Goal: Transaction & Acquisition: Download file/media

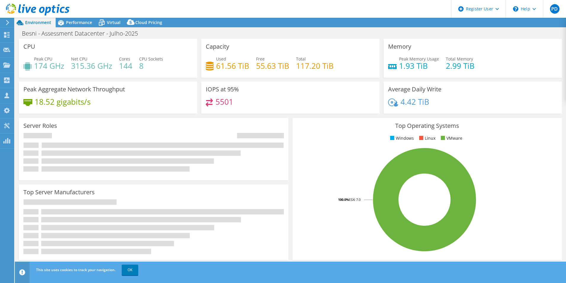
select select "USD"
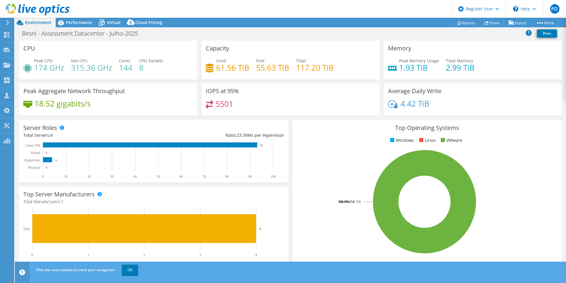
drag, startPoint x: 265, startPoint y: 147, endPoint x: 90, endPoint y: 135, distance: 175.2
click at [90, 135] on div "Server Roles Physical Servers represent bare metal servers that were targets of…" at bounding box center [154, 151] width 270 height 62
click at [323, 156] on rect at bounding box center [424, 202] width 255 height 104
click at [64, 146] on rect at bounding box center [150, 144] width 214 height 5
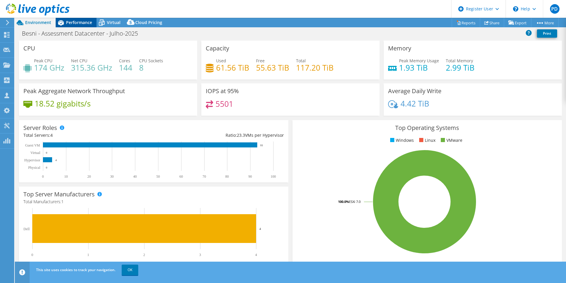
click at [79, 23] on span "Performance" at bounding box center [79, 23] width 26 height 6
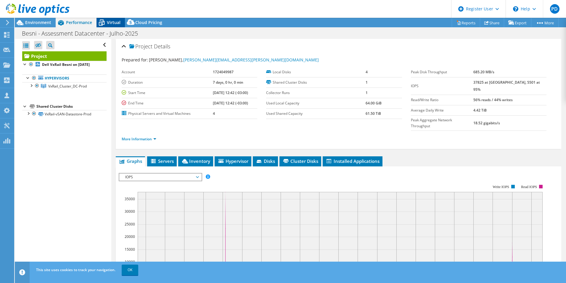
click at [114, 24] on span "Virtual" at bounding box center [114, 23] width 14 height 6
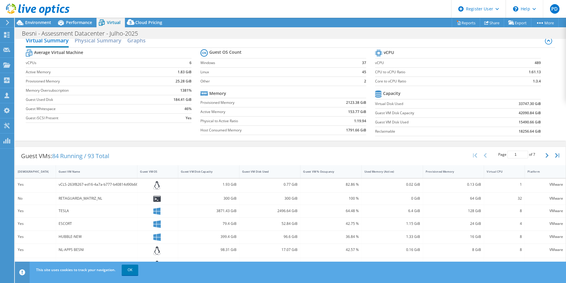
scroll to position [2, 0]
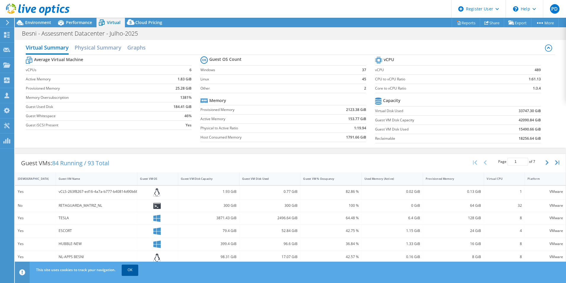
click at [129, 267] on link "OK" at bounding box center [130, 269] width 17 height 11
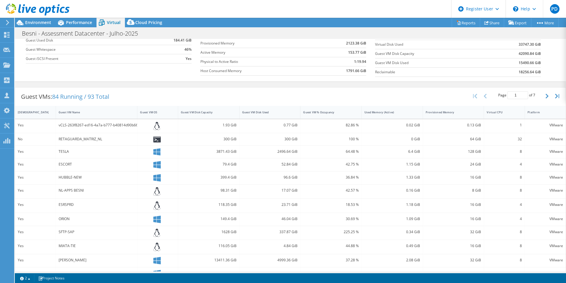
scroll to position [89, 0]
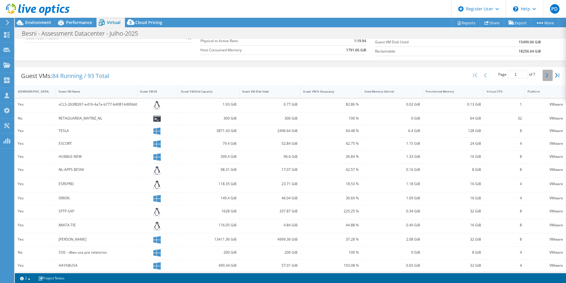
click at [546, 76] on icon "button" at bounding box center [547, 75] width 3 height 5
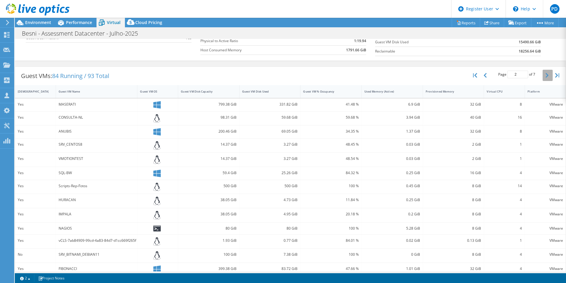
click at [546, 76] on icon "button" at bounding box center [547, 75] width 3 height 5
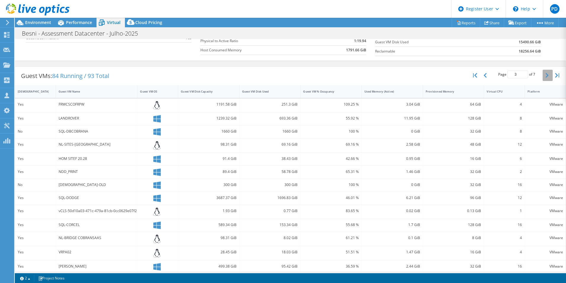
click at [546, 76] on icon "button" at bounding box center [547, 75] width 3 height 5
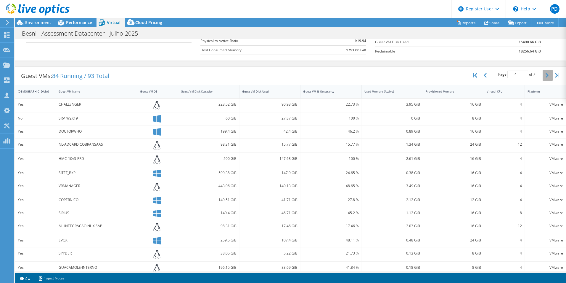
click at [546, 76] on icon "button" at bounding box center [547, 75] width 3 height 5
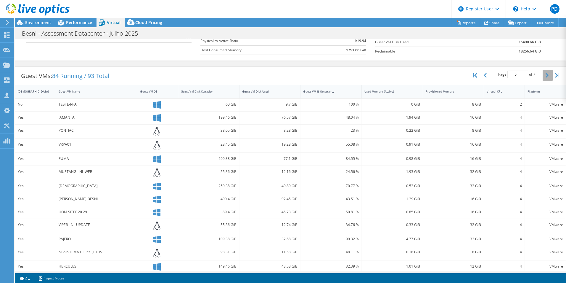
click at [546, 76] on icon "button" at bounding box center [547, 75] width 3 height 5
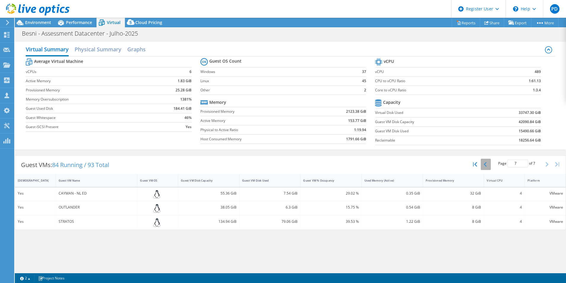
click at [488, 164] on button "button" at bounding box center [486, 163] width 10 height 11
click at [491, 164] on div "Page 6 of 7 5 rows 10 rows 20 rows 25 rows 50 rows 100 rows" at bounding box center [517, 163] width 52 height 11
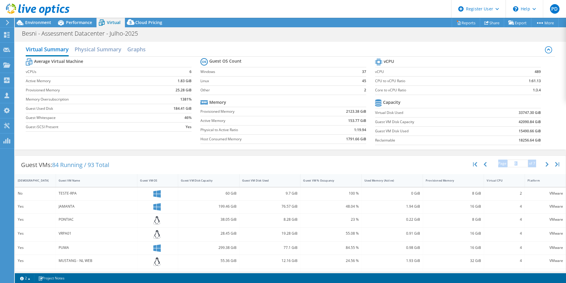
click at [491, 164] on div "Page 6 of 7 5 rows 10 rows 20 rows 25 rows 50 rows 100 rows" at bounding box center [517, 163] width 52 height 11
drag, startPoint x: 488, startPoint y: 164, endPoint x: 481, endPoint y: 164, distance: 6.8
click at [484, 164] on icon "button" at bounding box center [485, 164] width 3 height 5
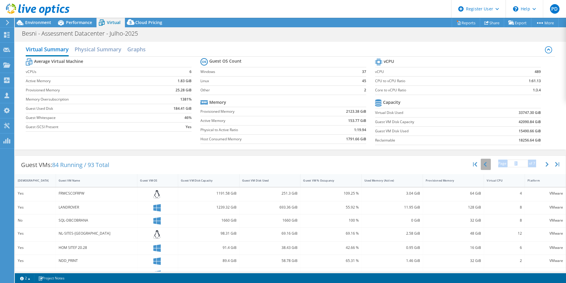
click at [485, 167] on button "button" at bounding box center [486, 163] width 10 height 11
type input "1"
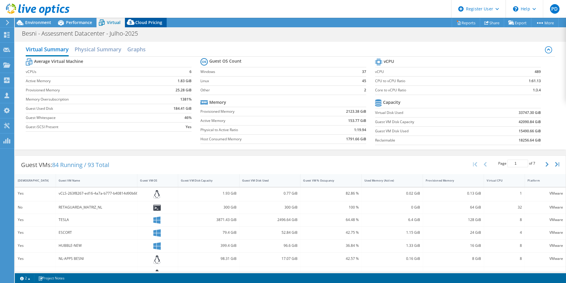
click at [145, 19] on div "Cloud Pricing" at bounding box center [146, 22] width 42 height 9
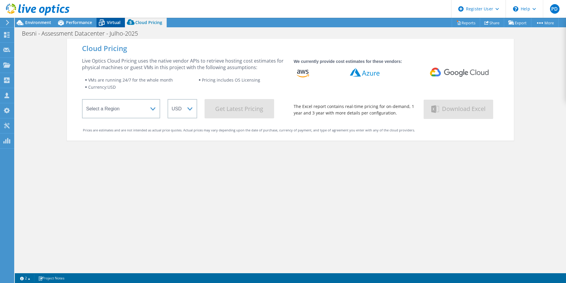
click at [107, 23] on span "Virtual" at bounding box center [114, 23] width 14 height 6
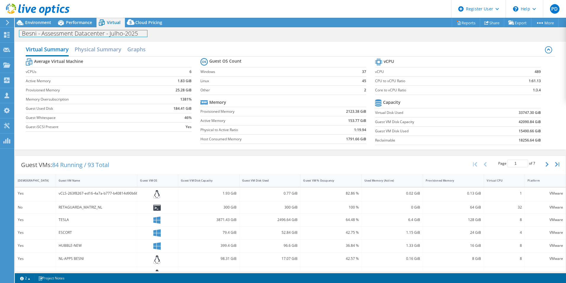
click at [84, 27] on div "Besni - Assessment Datacenter - Julho-2025 Print" at bounding box center [291, 33] width 552 height 12
click at [84, 24] on span "Performance" at bounding box center [79, 23] width 26 height 6
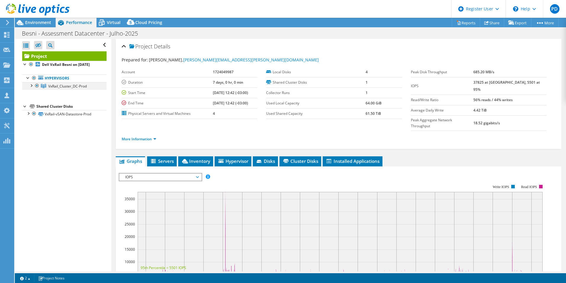
click at [29, 88] on div at bounding box center [31, 85] width 6 height 6
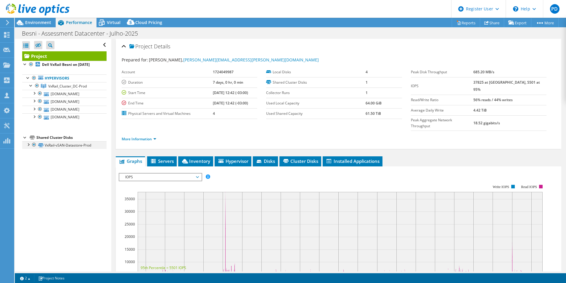
click at [28, 147] on div at bounding box center [28, 144] width 6 height 6
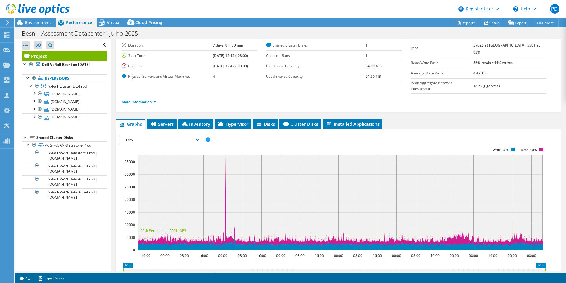
scroll to position [30, 0]
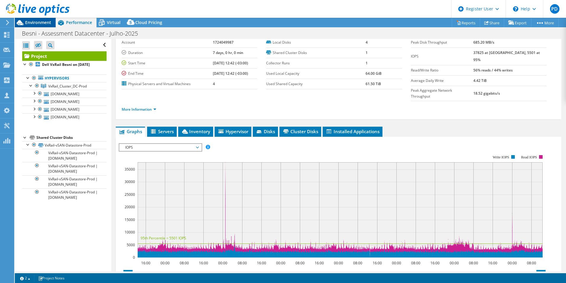
click at [40, 24] on span "Environment" at bounding box center [38, 23] width 26 height 6
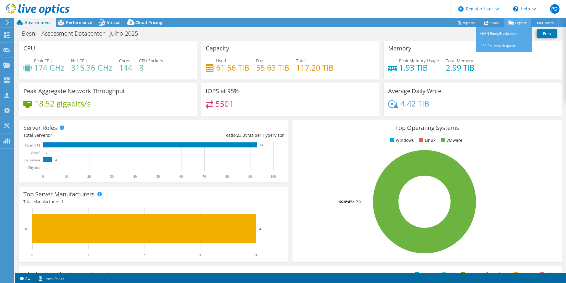
click at [518, 24] on link "Export" at bounding box center [518, 22] width 28 height 9
click at [506, 32] on link "vSAN ReadyNode Sizer" at bounding box center [504, 33] width 56 height 12
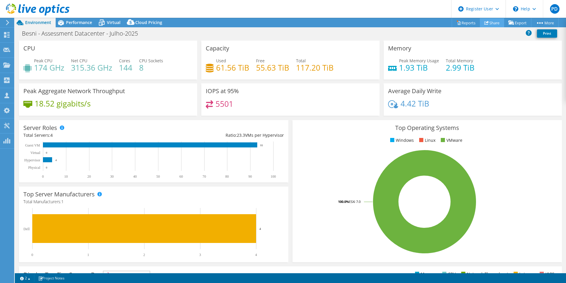
click at [493, 25] on link "Share" at bounding box center [492, 22] width 24 height 9
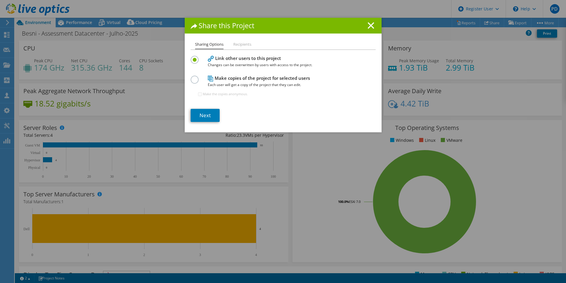
click at [198, 78] on div at bounding box center [196, 79] width 10 height 7
click at [193, 77] on label at bounding box center [196, 76] width 10 height 1
click at [0, 0] on input "radio" at bounding box center [0, 0] width 0 height 0
click at [193, 77] on label at bounding box center [196, 76] width 10 height 1
click at [0, 0] on input "radio" at bounding box center [0, 0] width 0 height 0
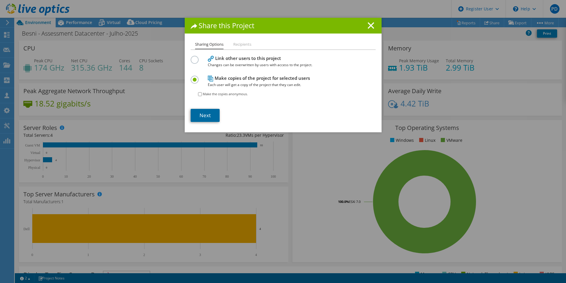
click at [206, 114] on link "Next" at bounding box center [205, 115] width 29 height 13
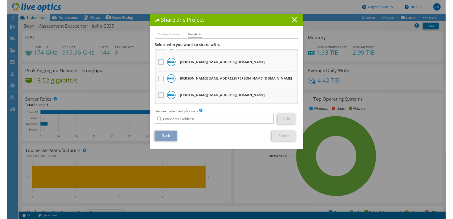
scroll to position [143, 0]
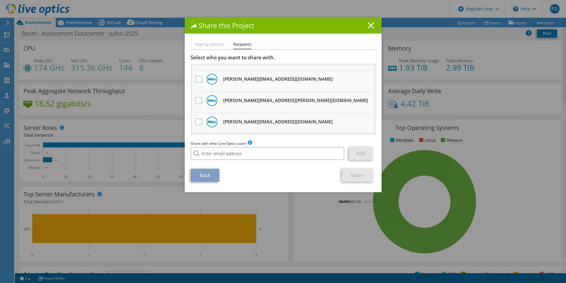
click at [370, 25] on icon at bounding box center [371, 25] width 7 height 7
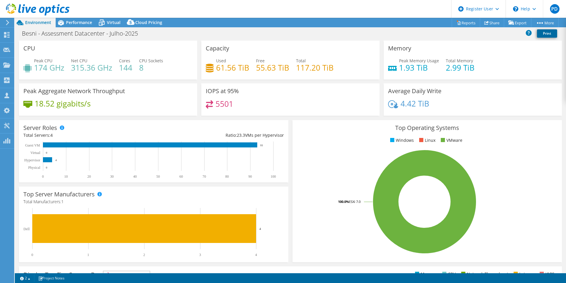
click at [547, 34] on link "Print" at bounding box center [547, 33] width 20 height 8
click at [549, 33] on link "Print" at bounding box center [547, 33] width 20 height 8
click at [552, 36] on link "Print" at bounding box center [547, 33] width 20 height 8
click at [82, 20] on span "Performance" at bounding box center [79, 23] width 26 height 6
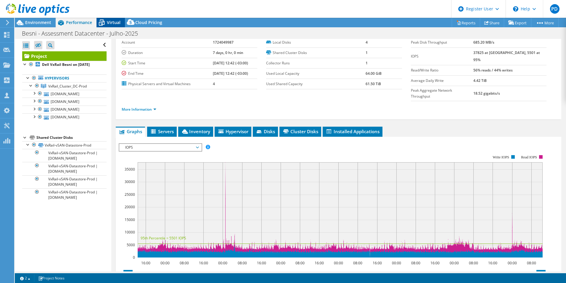
click at [113, 20] on span "Virtual" at bounding box center [114, 23] width 14 height 6
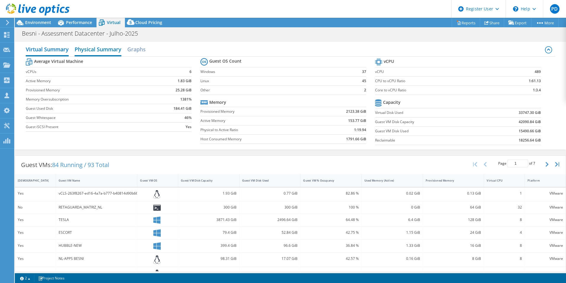
click at [97, 53] on h2 "Physical Summary" at bounding box center [98, 49] width 47 height 13
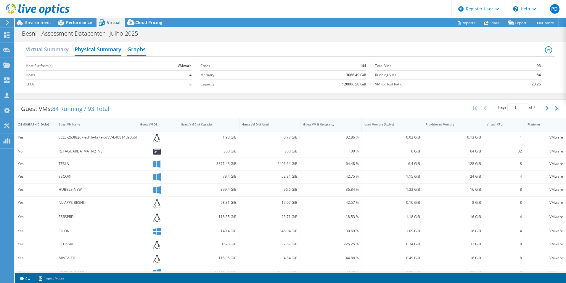
click at [134, 51] on h2 "Graphs" at bounding box center [136, 49] width 18 height 13
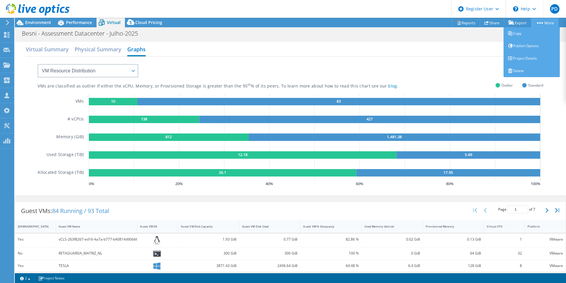
click at [540, 25] on link "More" at bounding box center [545, 22] width 28 height 9
click at [528, 36] on link "Copy" at bounding box center [532, 33] width 56 height 12
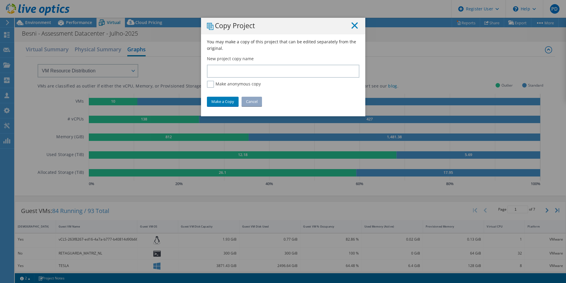
click at [354, 27] on line at bounding box center [355, 26] width 6 height 6
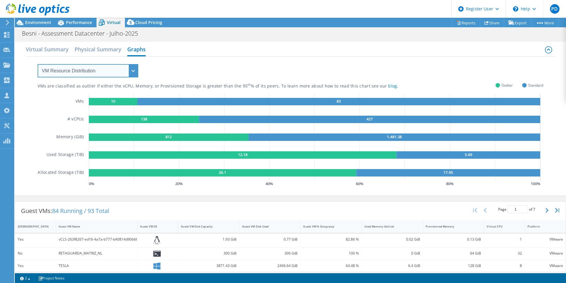
click at [134, 70] on select "VM Resource Distribution Provisioning Contrast Over Provisioning" at bounding box center [88, 70] width 101 height 13
click at [175, 67] on div "VMs are classified as outlier if either the vCPU, Memory, or Provisioned Storag…" at bounding box center [291, 122] width 506 height 131
click at [115, 54] on h2 "Physical Summary" at bounding box center [98, 49] width 47 height 13
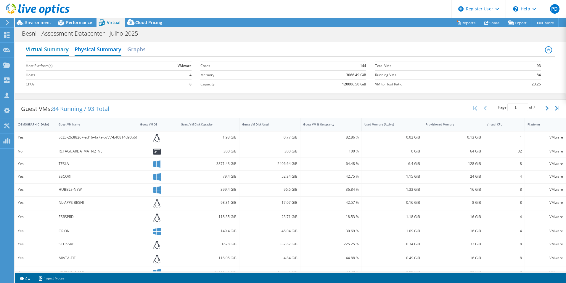
click at [53, 52] on h2 "Virtual Summary" at bounding box center [47, 49] width 43 height 13
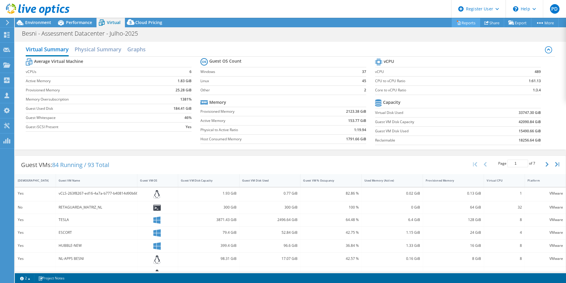
click at [463, 22] on link "Reports" at bounding box center [466, 22] width 28 height 9
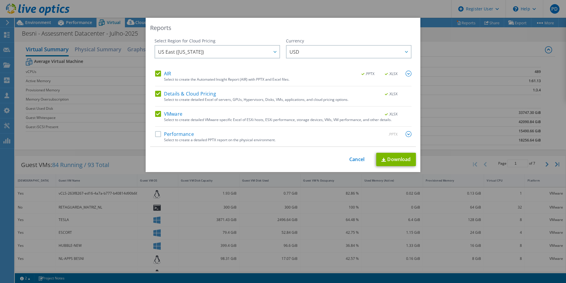
click at [158, 132] on label "Performance" at bounding box center [174, 134] width 39 height 6
click at [0, 0] on input "Performance" at bounding box center [0, 0] width 0 height 0
click at [393, 163] on link "Download" at bounding box center [396, 159] width 40 height 13
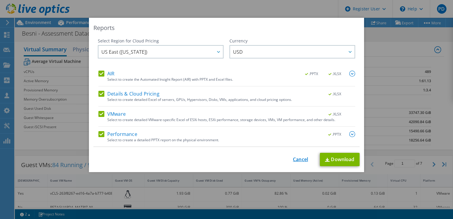
click at [304, 156] on link "Cancel" at bounding box center [300, 159] width 15 height 6
